Goal: Task Accomplishment & Management: Contribute content

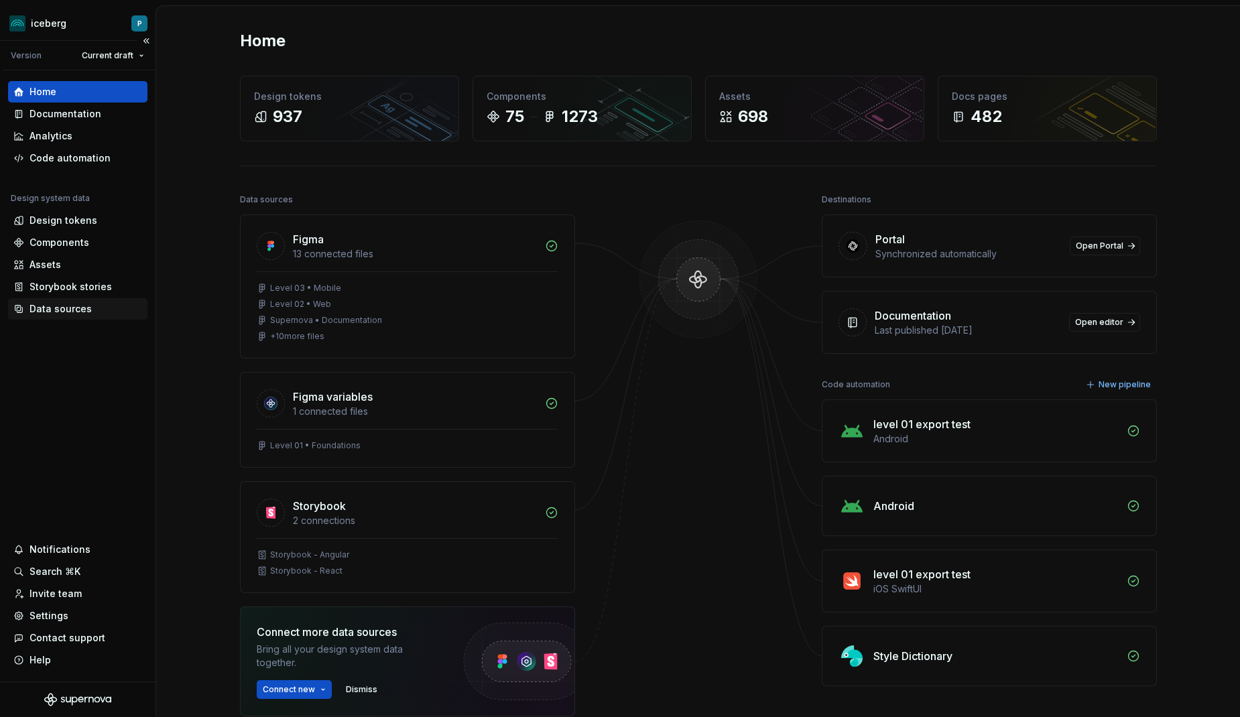
drag, startPoint x: 59, startPoint y: 308, endPoint x: 70, endPoint y: 308, distance: 11.4
click at [59, 308] on div "Data sources" at bounding box center [60, 308] width 62 height 13
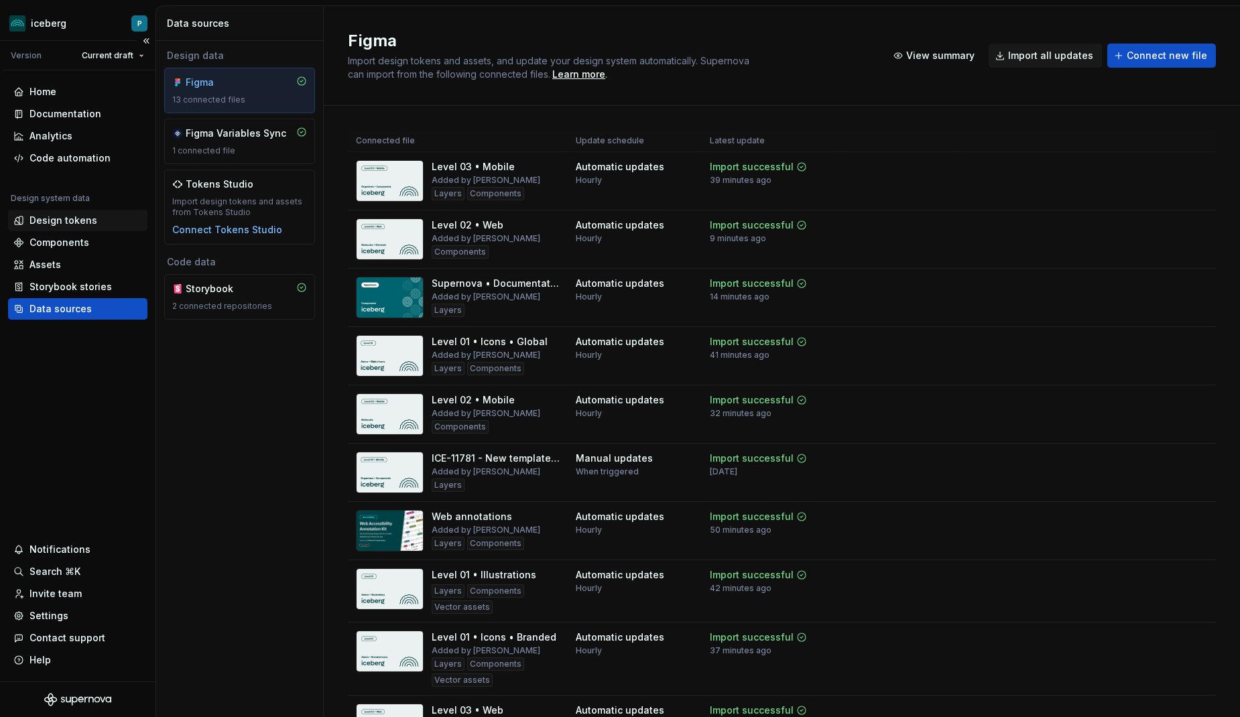
click at [70, 223] on div "Design tokens" at bounding box center [63, 220] width 68 height 13
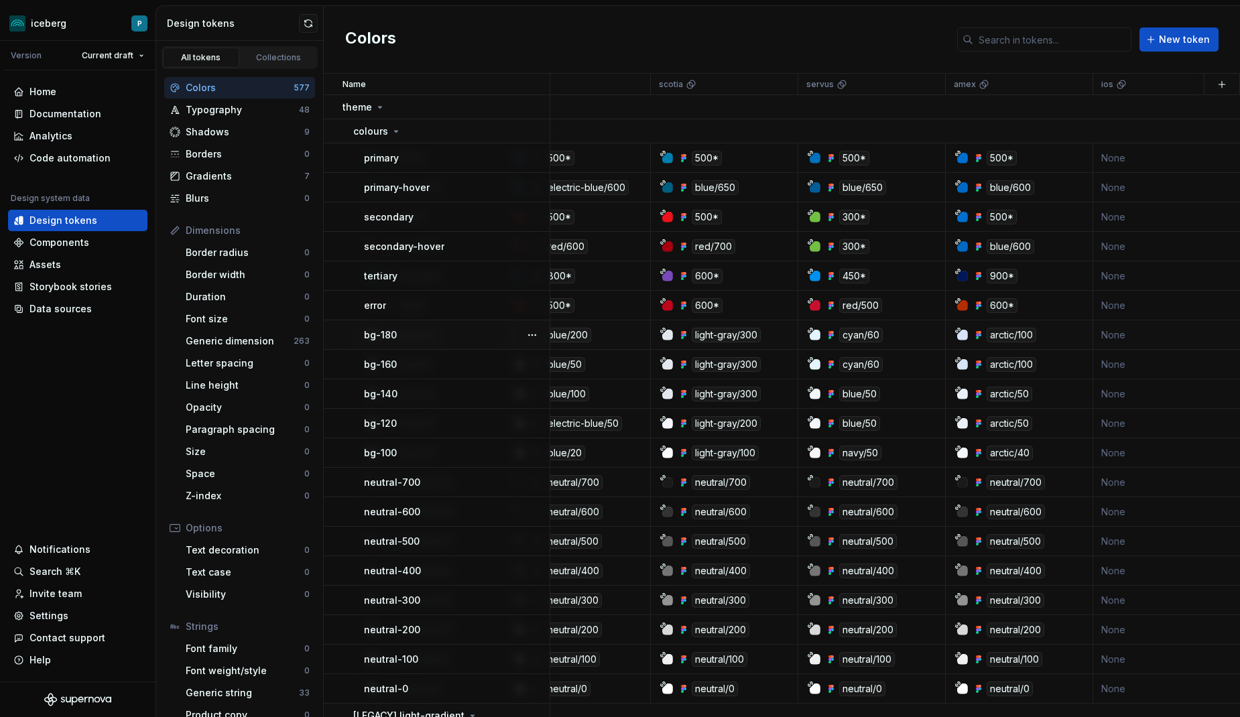
scroll to position [0, 709]
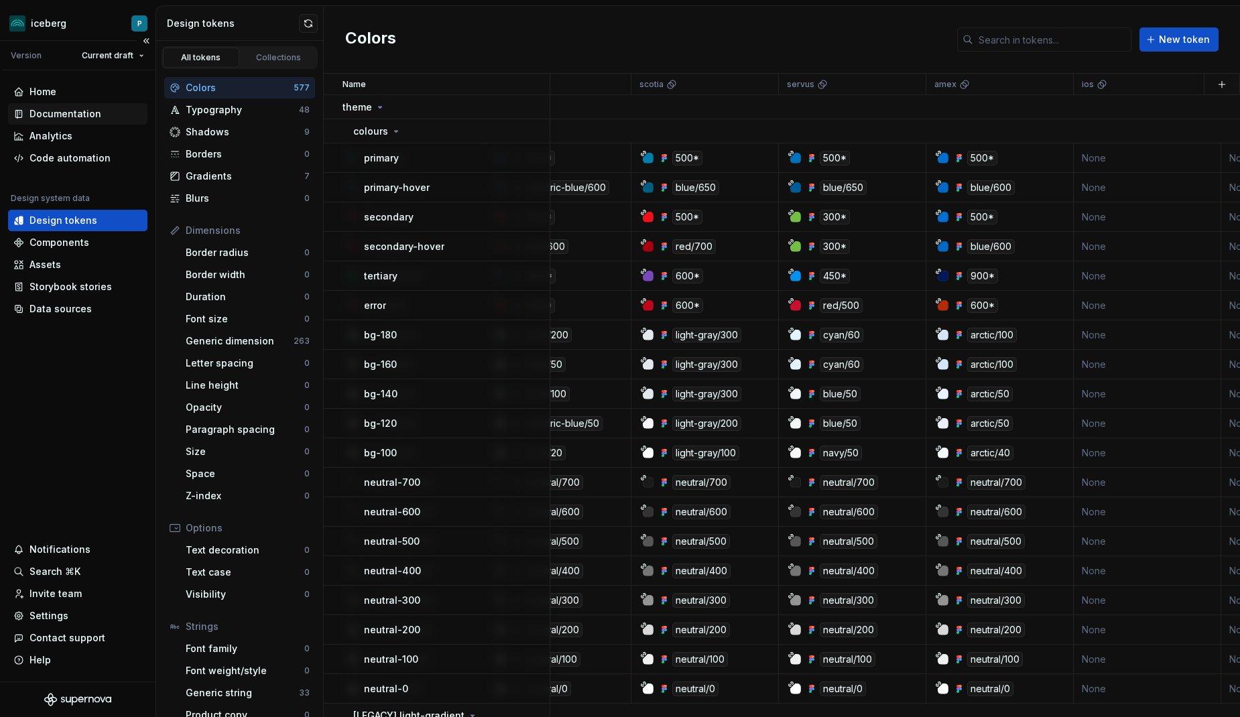
click at [76, 109] on div "Documentation" at bounding box center [65, 113] width 72 height 13
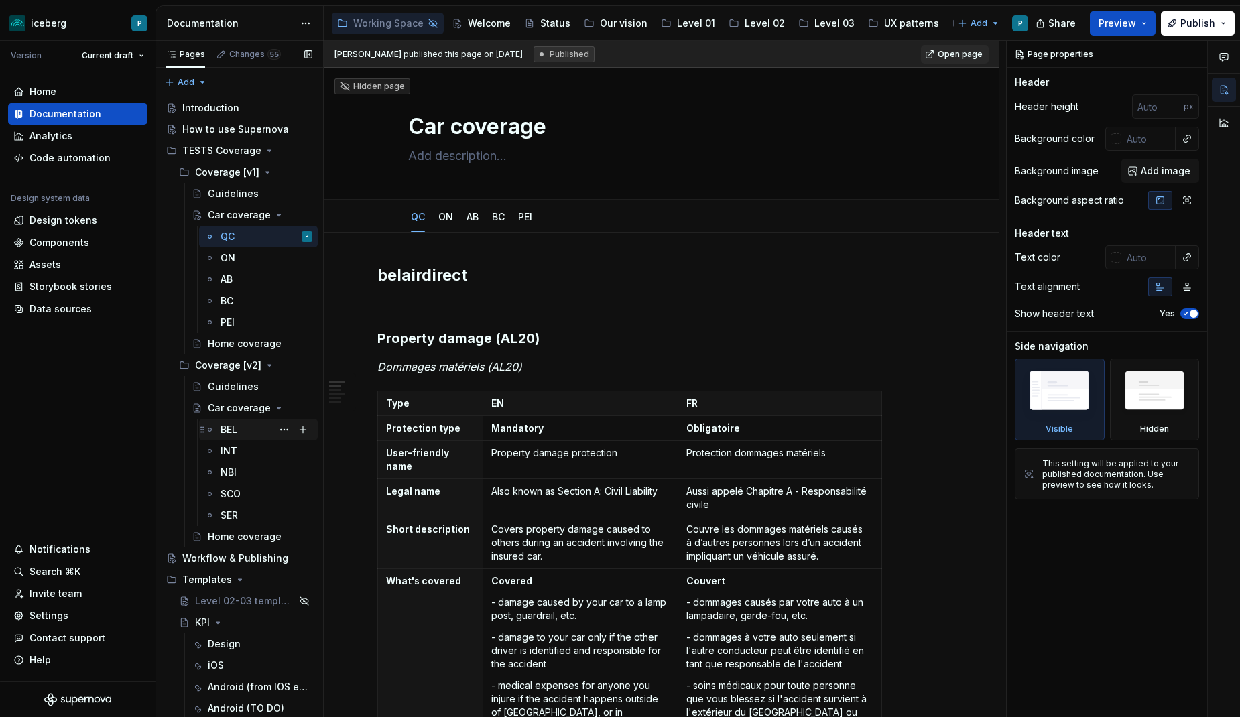
type textarea "*"
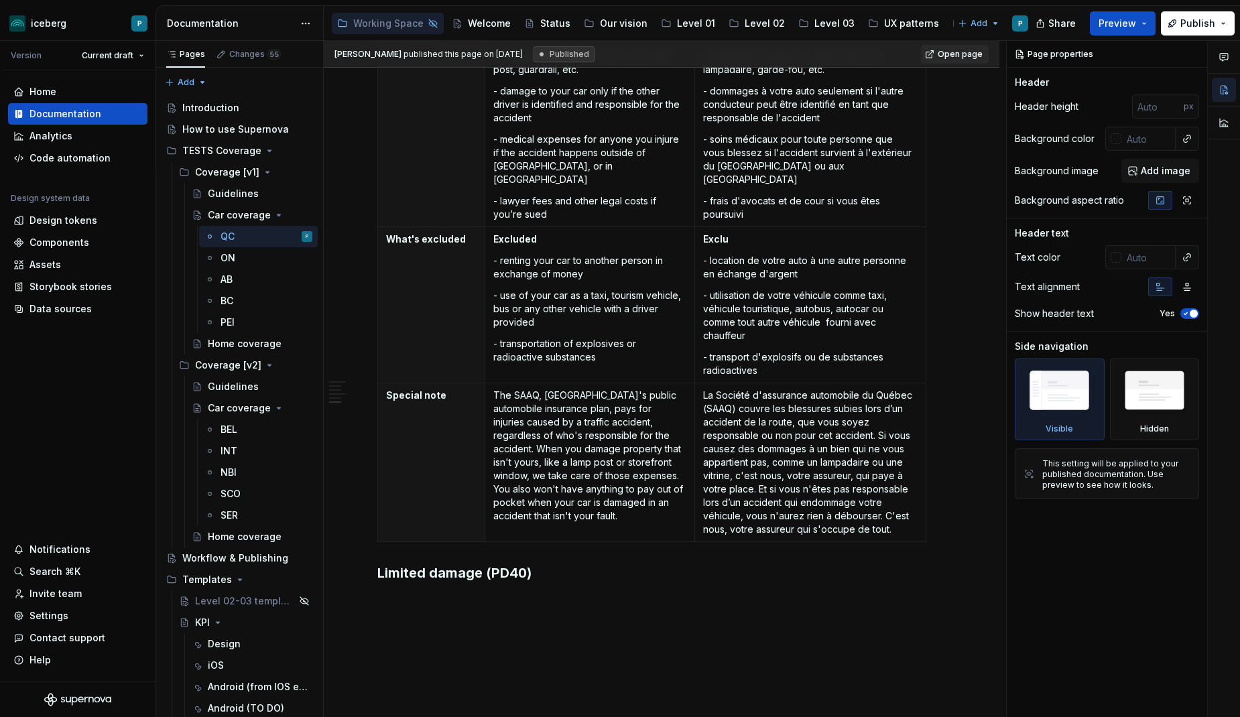
scroll to position [1463, 0]
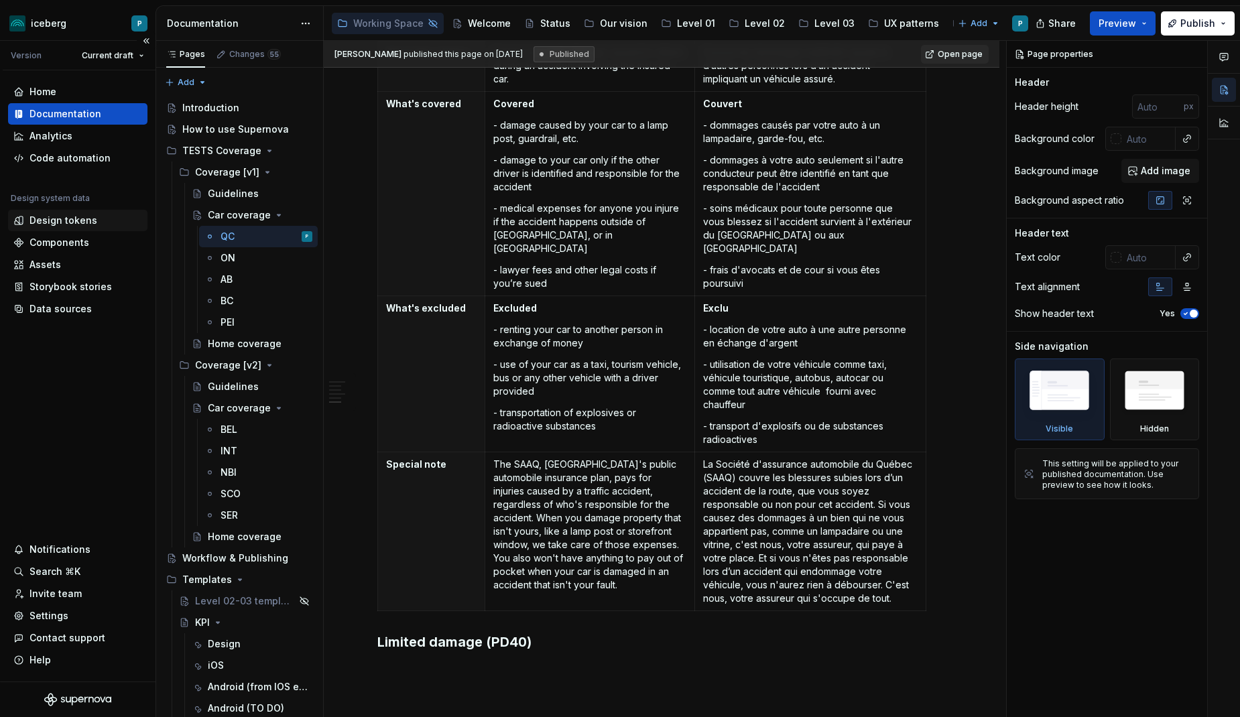
click at [66, 221] on div "Design tokens" at bounding box center [63, 220] width 68 height 13
